Goal: Manage account settings

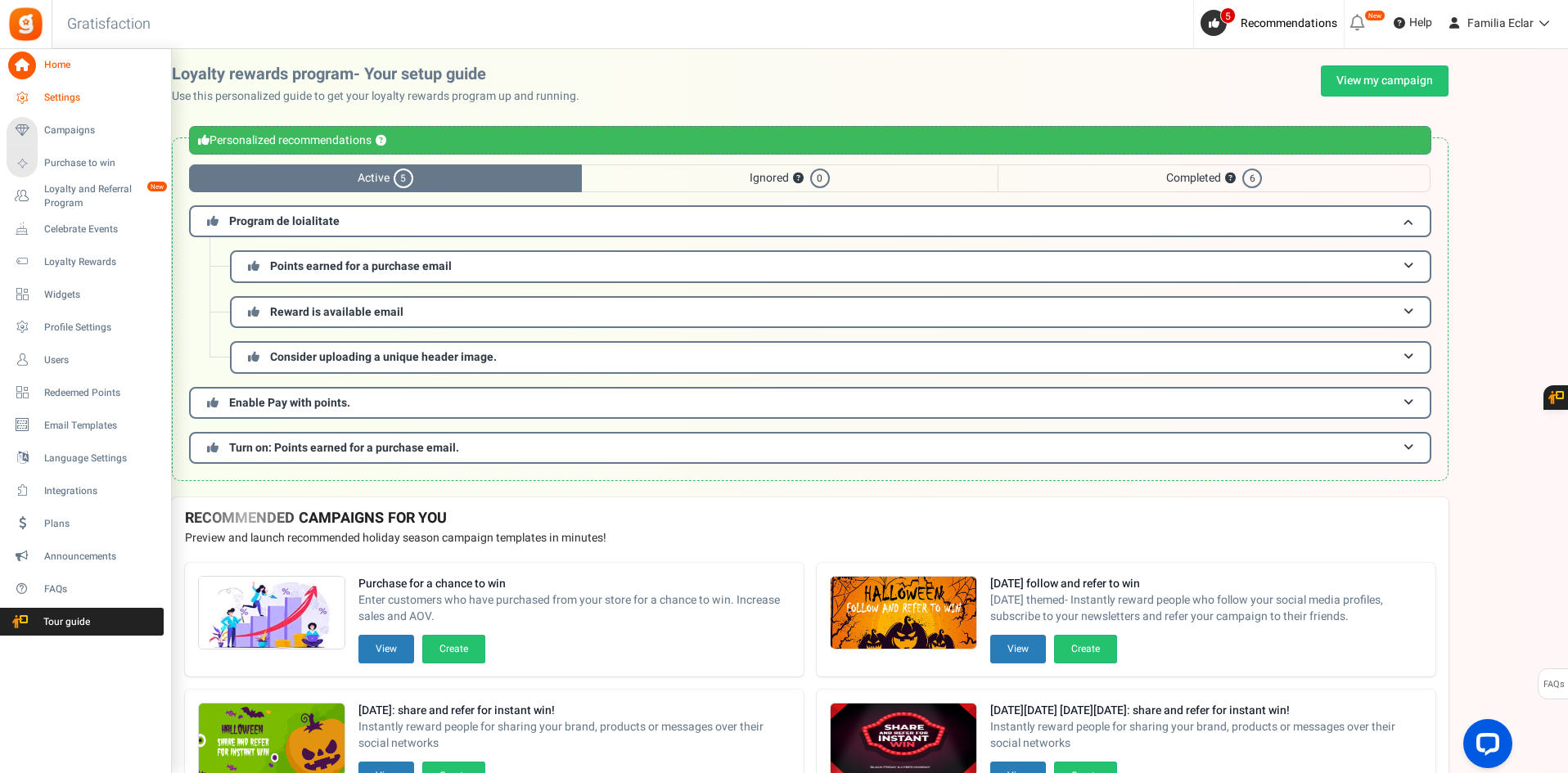
click at [74, 91] on span "Settings" at bounding box center [102, 97] width 115 height 14
